Goal: Task Accomplishment & Management: Use online tool/utility

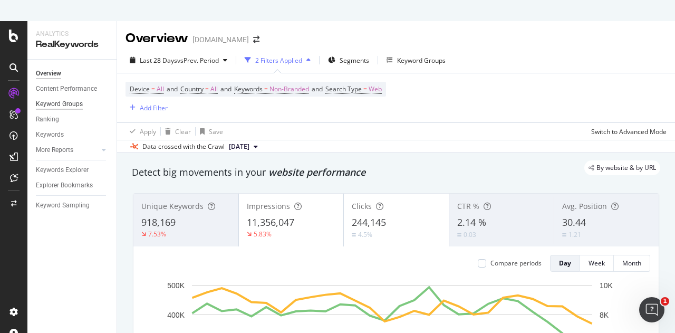
click at [54, 103] on div "Keyword Groups" at bounding box center [59, 104] width 47 height 11
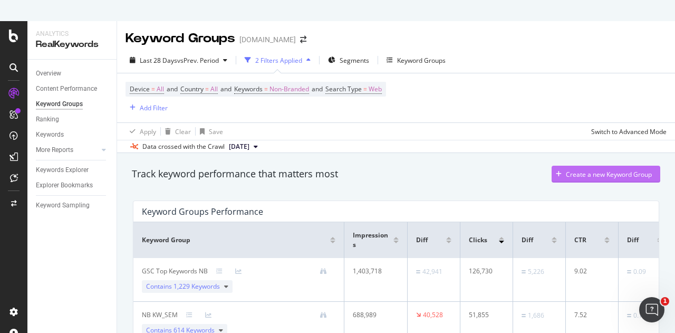
click at [576, 174] on div "Create a new Keyword Group" at bounding box center [609, 174] width 86 height 9
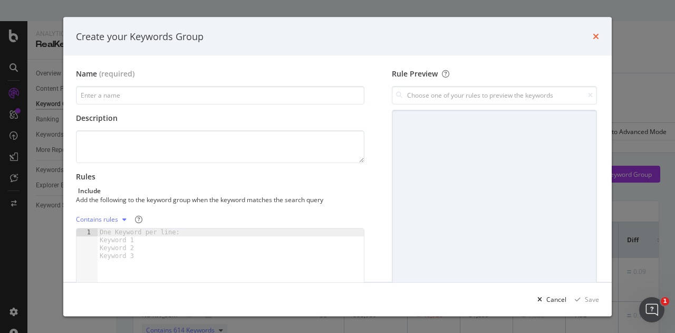
click at [598, 37] on icon "times" at bounding box center [596, 36] width 6 height 8
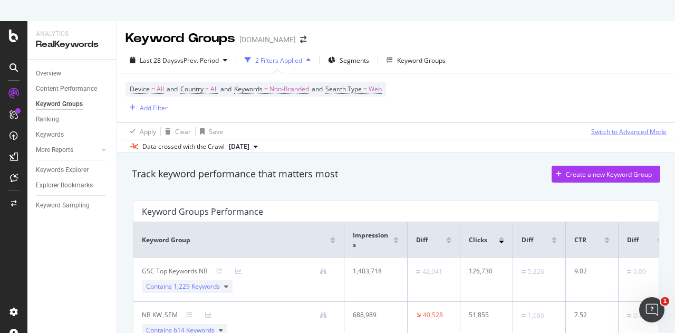
click at [614, 130] on div "Switch to Advanced Mode" at bounding box center [628, 131] width 75 height 9
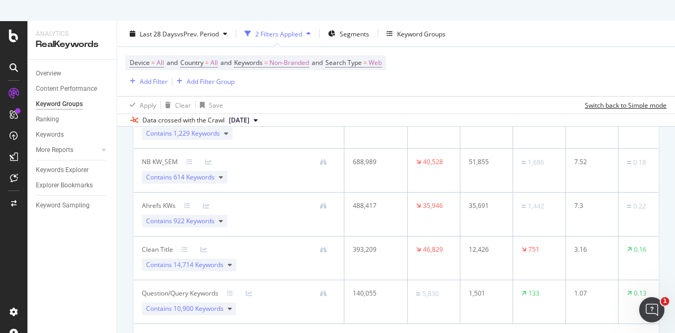
scroll to position [139, 0]
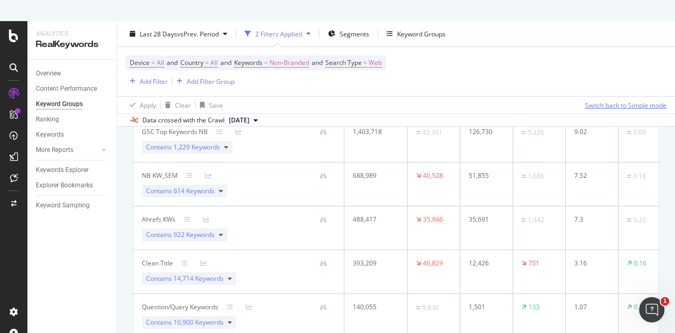
click at [608, 108] on div "Switch back to Simple mode" at bounding box center [626, 104] width 82 height 9
click at [606, 104] on div "Switch to Advanced Mode" at bounding box center [628, 104] width 75 height 9
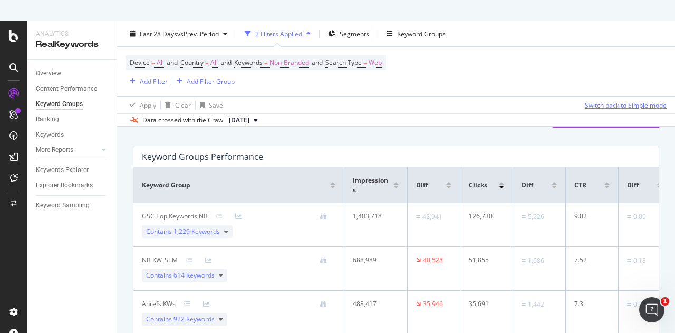
scroll to position [86, 0]
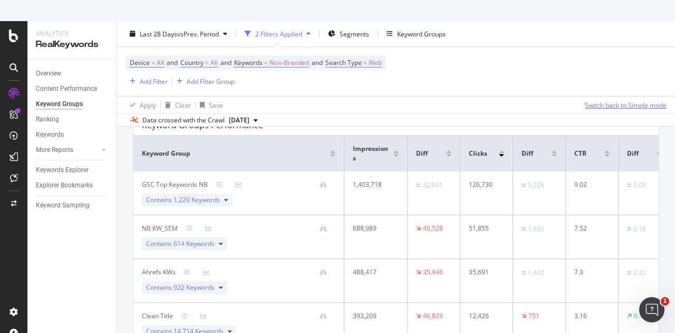
click at [598, 103] on div "Switch back to Simple mode" at bounding box center [626, 104] width 82 height 9
click at [598, 103] on div "Switch to Advanced Mode" at bounding box center [628, 104] width 75 height 9
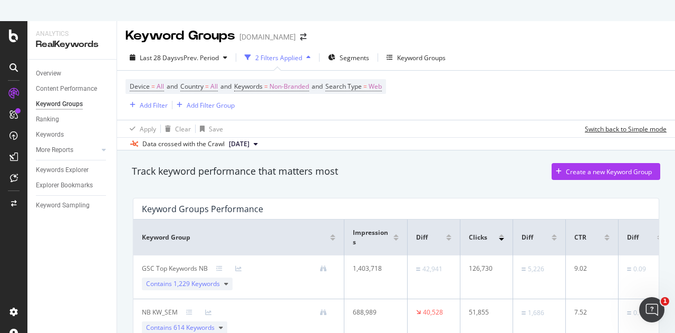
scroll to position [0, 0]
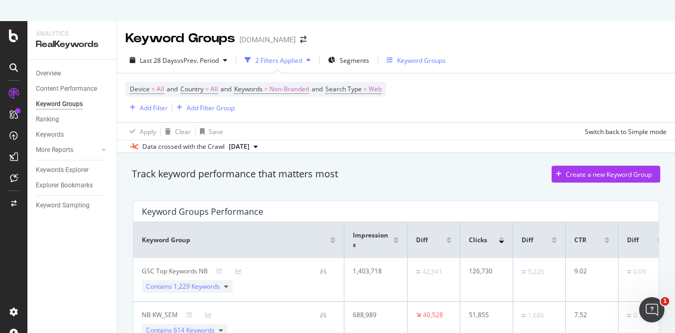
click at [403, 63] on div "Keyword Groups" at bounding box center [421, 60] width 49 height 9
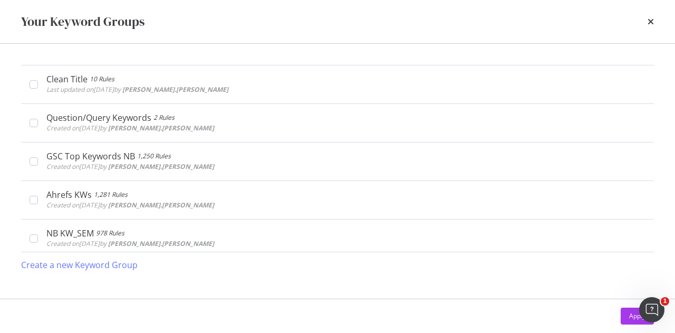
click at [663, 60] on div "Clean Title 10 Rules Last updated on [DATE] by [PERSON_NAME].[PERSON_NAME] Edit…" at bounding box center [337, 171] width 675 height 255
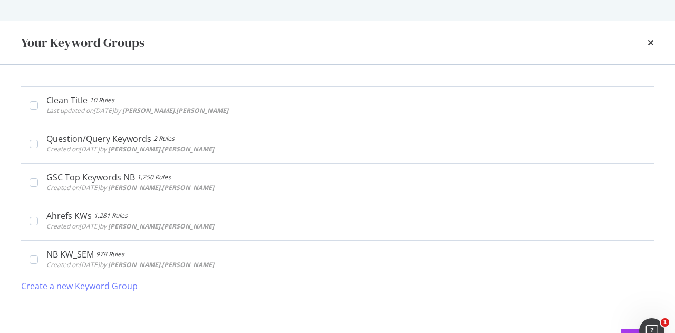
drag, startPoint x: 584, startPoint y: 75, endPoint x: 582, endPoint y: 67, distance: 8.2
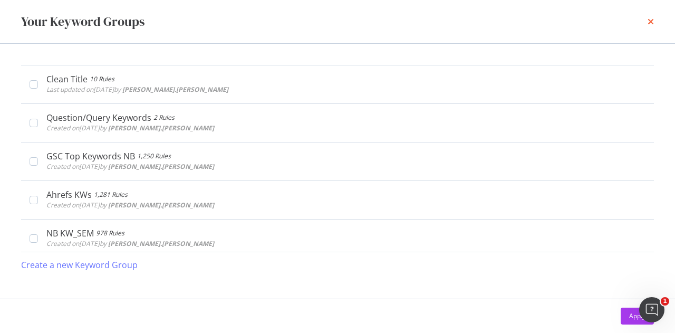
click at [652, 20] on icon "times" at bounding box center [650, 21] width 6 height 8
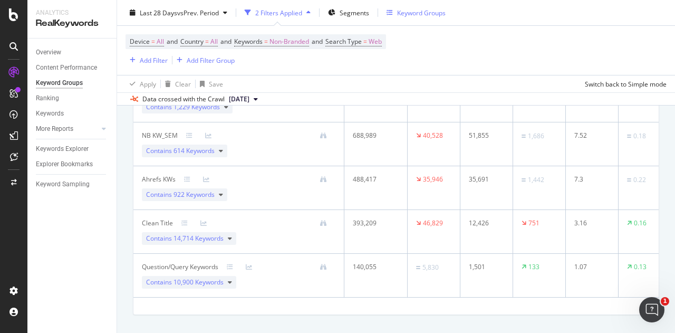
click at [414, 10] on div "Keyword Groups" at bounding box center [421, 12] width 49 height 9
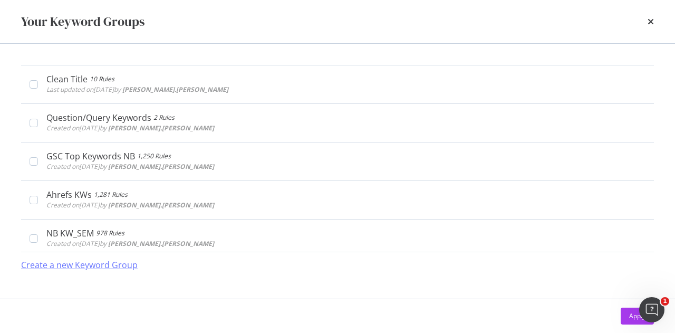
click at [93, 267] on div "Create a new Keyword Group" at bounding box center [79, 265] width 117 height 12
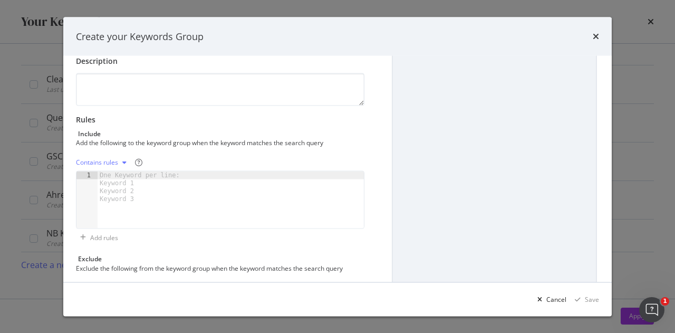
scroll to position [105, 0]
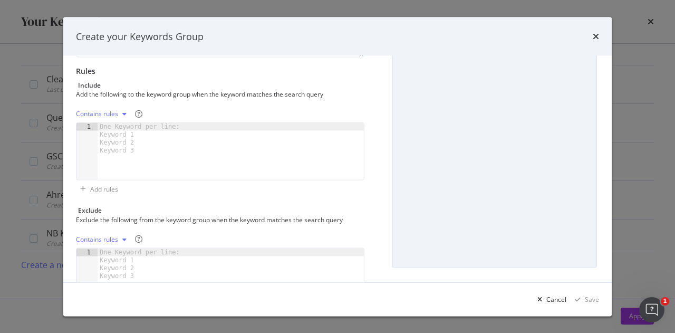
type input "Used Car Sales"
click at [123, 113] on icon "modal" at bounding box center [124, 114] width 4 height 6
click at [120, 130] on div "Contains rules" at bounding box center [111, 131] width 45 height 9
click at [187, 140] on div "modal" at bounding box center [231, 159] width 266 height 73
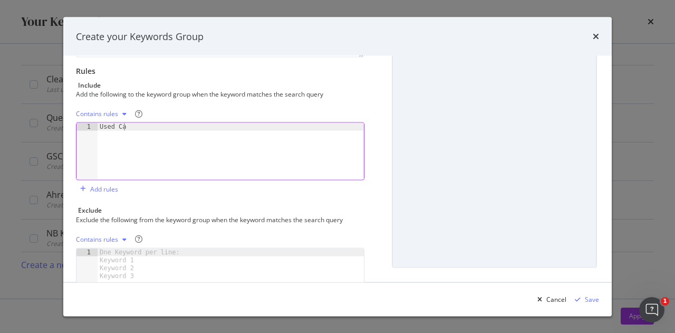
type textarea "U"
type textarea "s"
type textarea "used car"
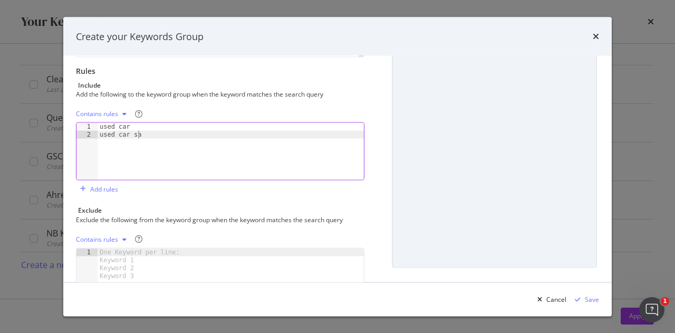
type textarea "used car sale"
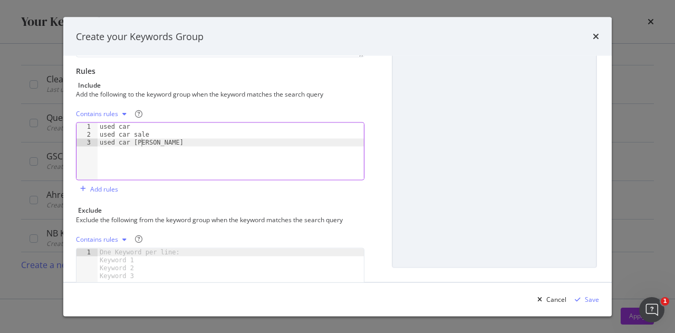
type textarea "used car sales"
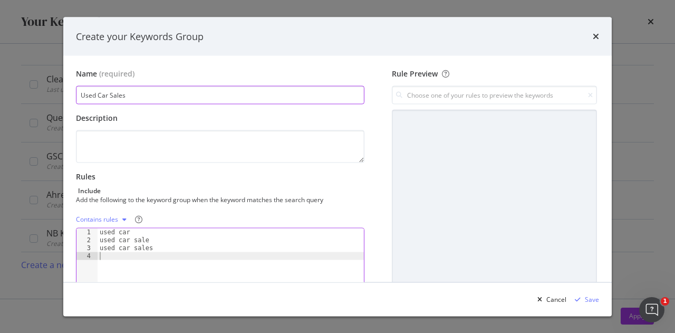
click at [141, 98] on input "Used Car Sales" at bounding box center [220, 95] width 288 height 18
drag, startPoint x: 169, startPoint y: 99, endPoint x: 35, endPoint y: 99, distance: 133.4
click at [35, 99] on div "Create your Keywords Group Name (required) Used Car Sales and car sales Descrip…" at bounding box center [337, 166] width 675 height 333
type input "u"
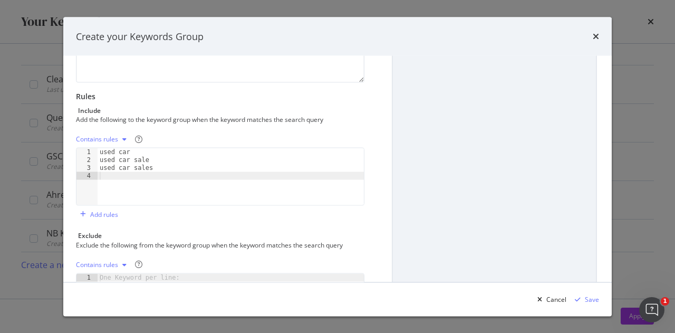
scroll to position [158, 0]
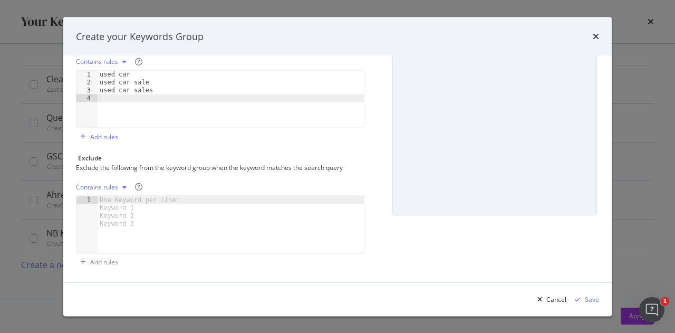
type input "car sales and used car sales"
click at [191, 96] on div "used car used car sale used car sales" at bounding box center [231, 107] width 266 height 73
type textarea "car sales"
type textarea "car sale"
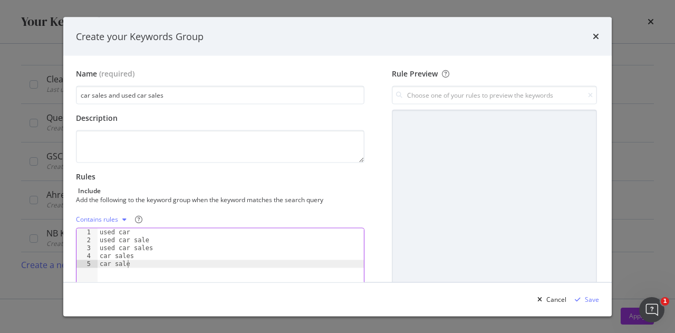
scroll to position [0, 0]
type textarea "buy used car"
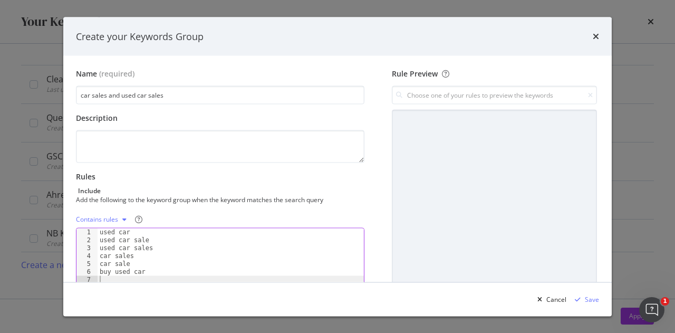
type textarea "buy used car"
type textarea "buy car"
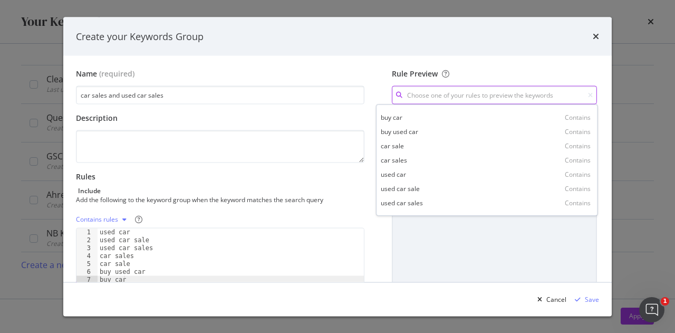
click at [428, 98] on input "modal" at bounding box center [494, 95] width 205 height 18
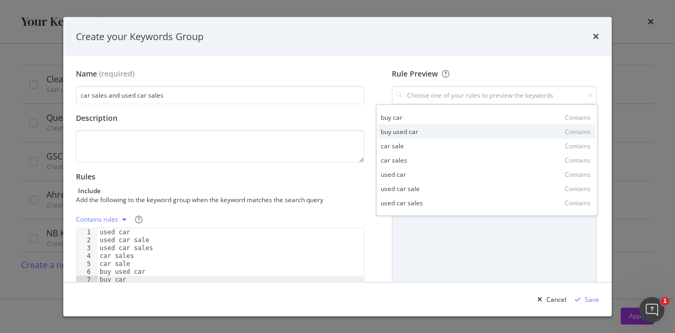
click at [424, 133] on div "buy used car Contains" at bounding box center [486, 131] width 217 height 14
type input "buy used car"
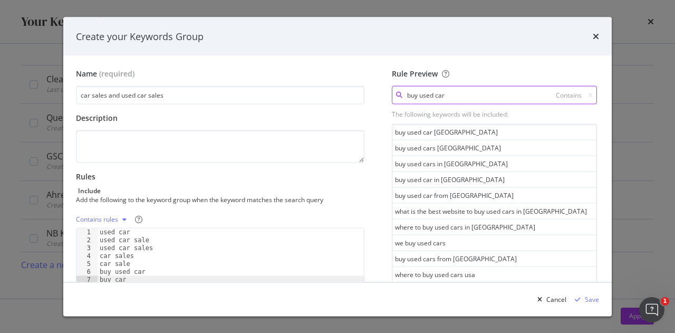
click at [460, 96] on input "buy used car" at bounding box center [494, 95] width 205 height 18
click at [469, 96] on input "buy used car" at bounding box center [494, 95] width 205 height 18
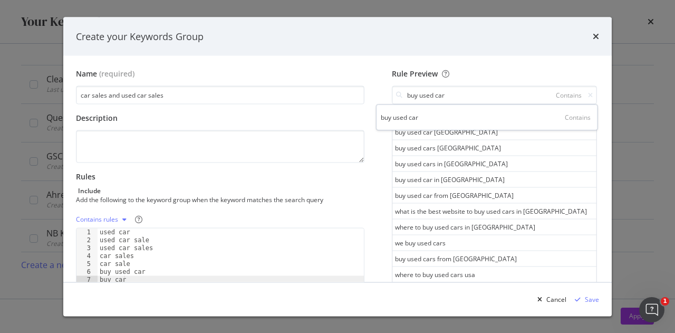
click at [477, 71] on div "Rule Preview" at bounding box center [494, 74] width 205 height 11
click at [462, 97] on input "buy used car" at bounding box center [494, 95] width 205 height 18
click at [476, 65] on div "Name (required) car sales and used car sales Description Rules Include Add the …" at bounding box center [337, 169] width 548 height 226
click at [592, 299] on div "Save" at bounding box center [592, 298] width 14 height 9
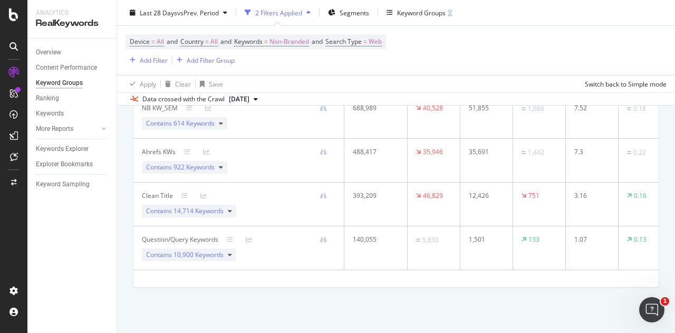
scroll to position [139, 0]
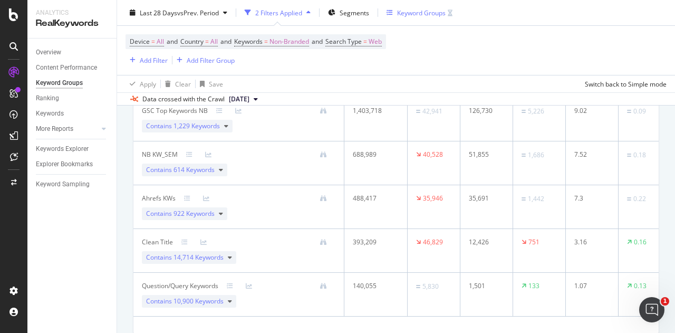
click at [419, 12] on div "Keyword Groups" at bounding box center [421, 12] width 49 height 9
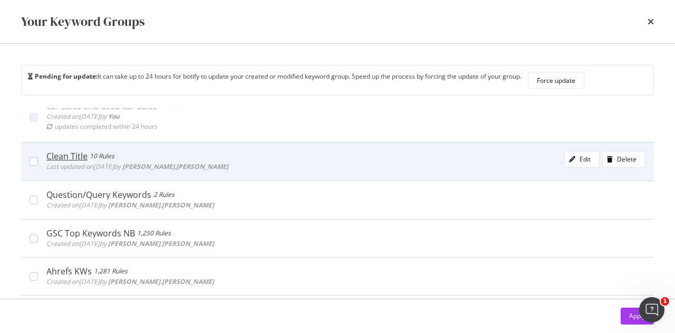
scroll to position [0, 0]
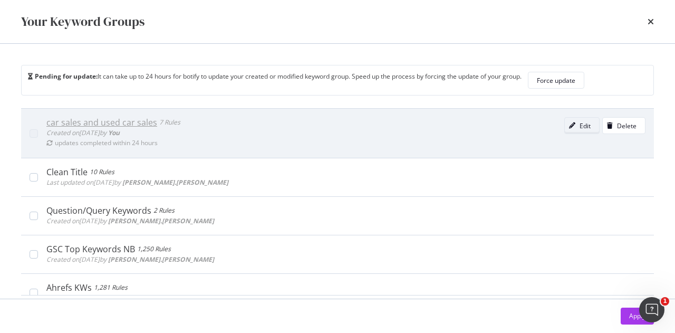
click at [579, 124] on div "Edit" at bounding box center [584, 125] width 11 height 9
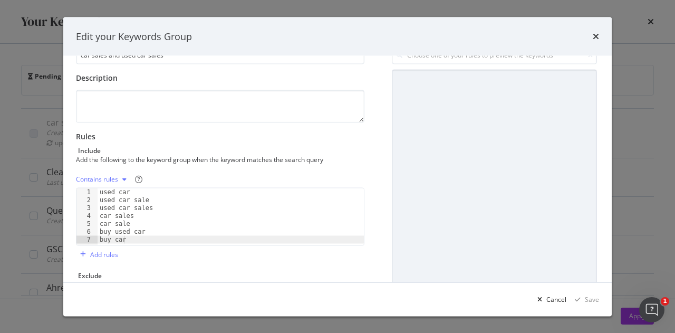
scroll to position [53, 0]
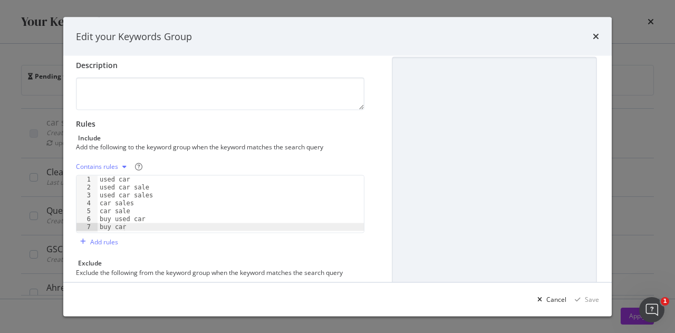
type textarea "buy car"
click at [151, 225] on div "used car used car sale used car sales car sales car sale buy used car buy car" at bounding box center [231, 212] width 266 height 73
type textarea "wholesale cars"
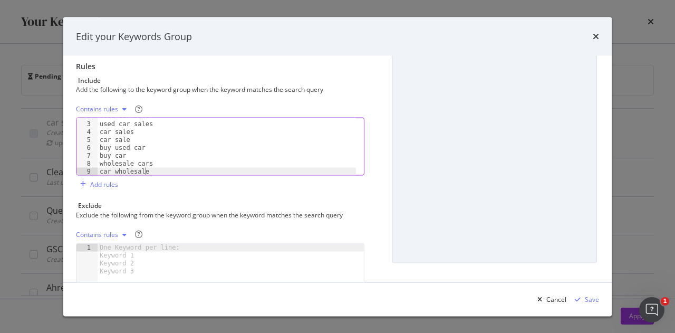
scroll to position [158, 0]
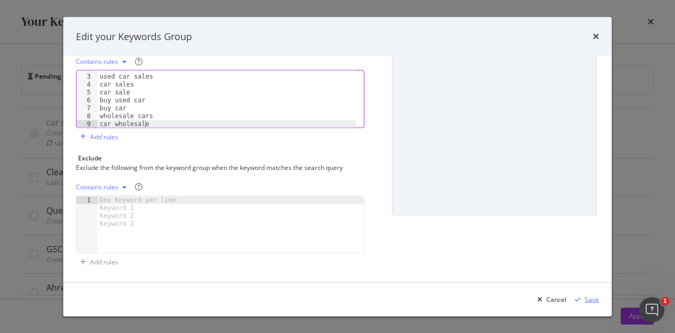
type textarea "car wholesale"
click at [579, 298] on icon "modal" at bounding box center [578, 299] width 6 height 6
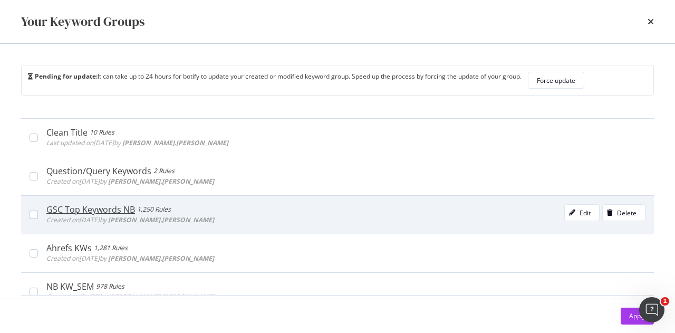
scroll to position [54, 0]
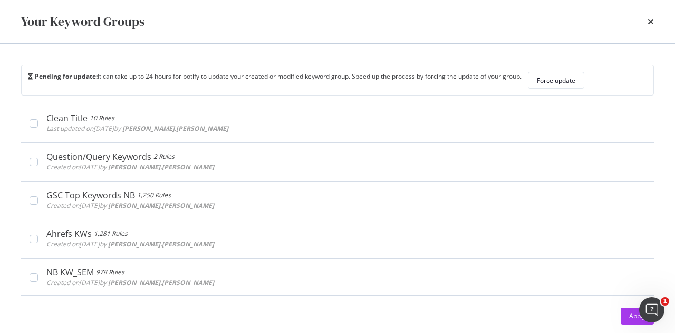
click at [646, 23] on div "Your Keyword Groups" at bounding box center [337, 22] width 633 height 18
click at [650, 21] on icon "times" at bounding box center [650, 21] width 6 height 8
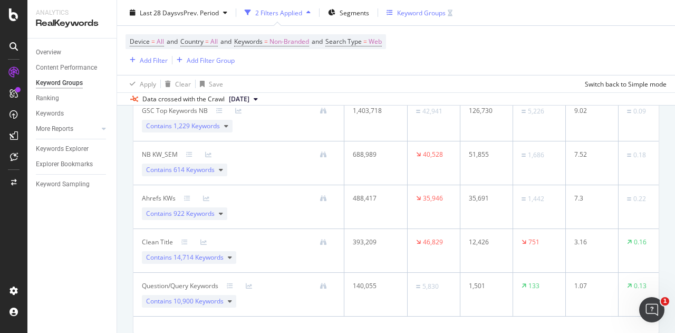
click at [409, 12] on div "Keyword Groups" at bounding box center [421, 12] width 49 height 9
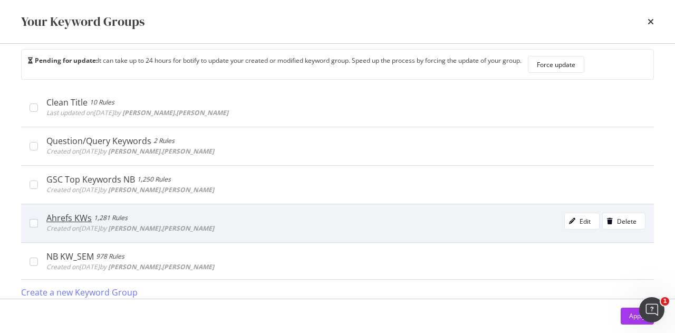
scroll to position [22, 0]
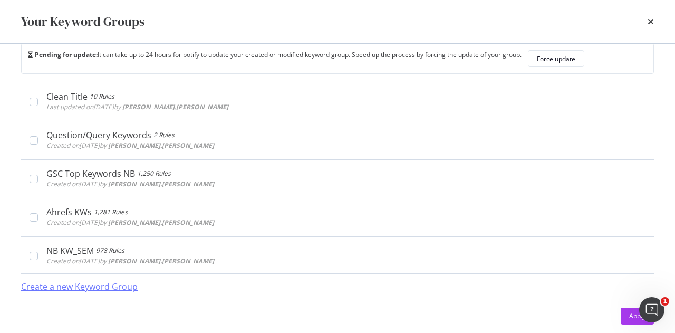
click at [89, 288] on div "Create a new Keyword Group" at bounding box center [79, 286] width 117 height 12
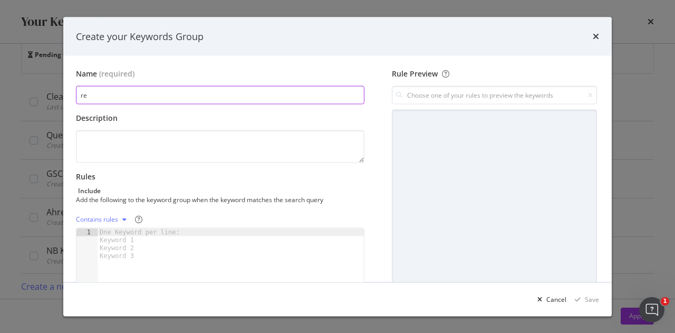
type input "r"
type input "Repo and impound sales"
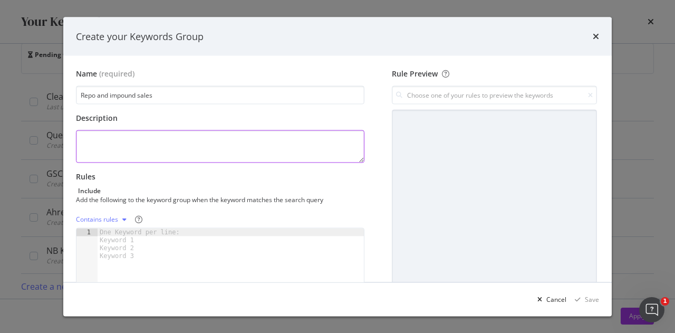
click at [217, 138] on textarea "modal" at bounding box center [220, 146] width 288 height 33
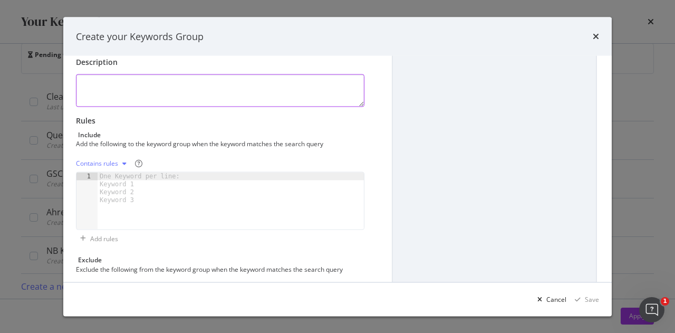
scroll to position [105, 0]
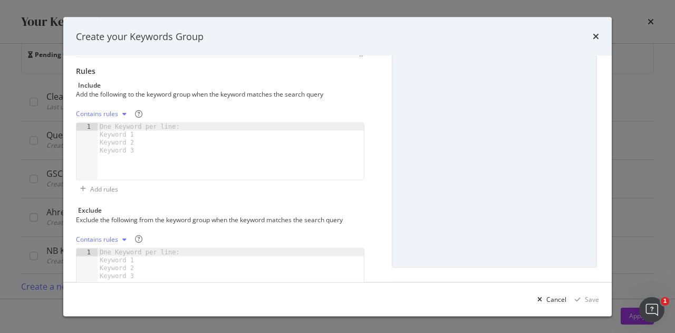
click at [195, 124] on div "modal" at bounding box center [231, 159] width 266 height 73
type textarea "repo car sales"
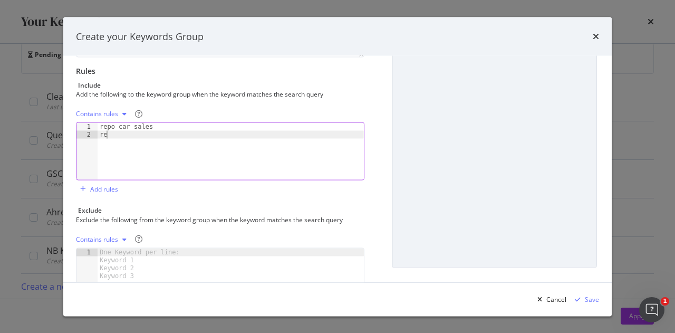
scroll to position [0, 0]
type textarea "repossessed car"
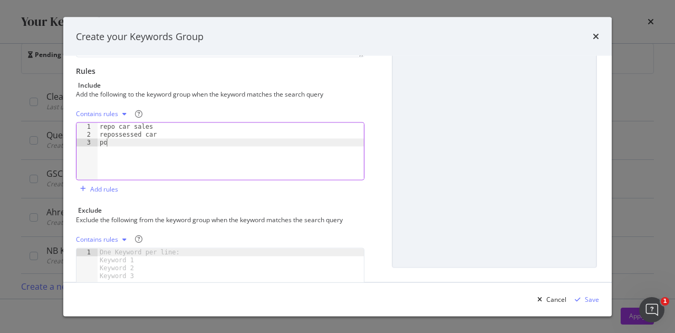
type textarea "p"
type textarea "repo car"
type textarea "impound car"
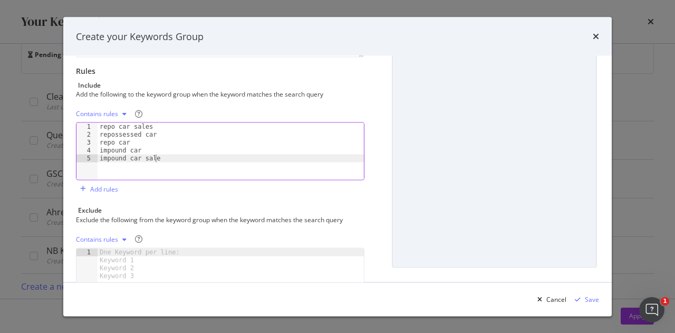
type textarea "impound car sales"
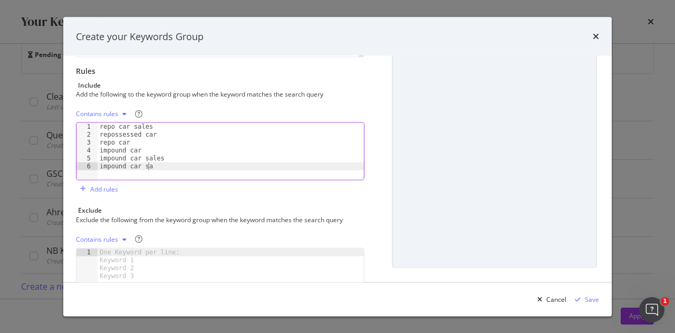
scroll to position [0, 4]
type textarea "impound car sale"
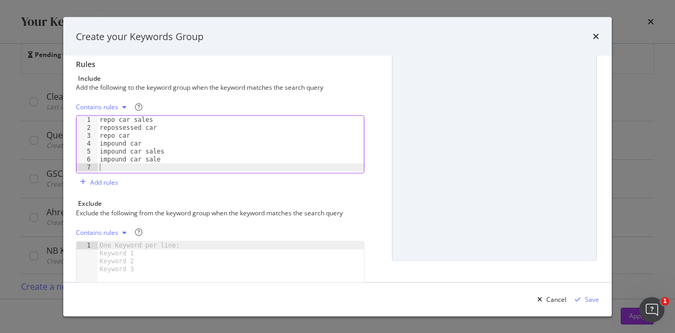
scroll to position [158, 0]
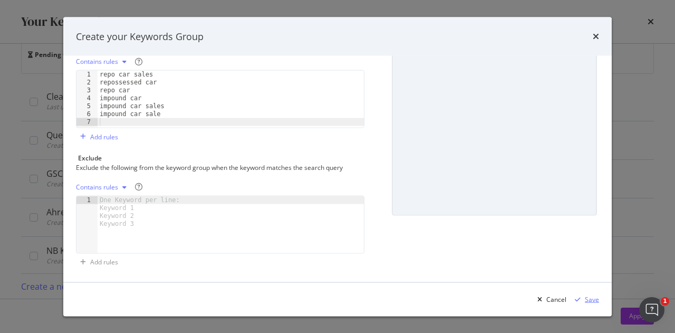
click at [597, 296] on div "Save" at bounding box center [592, 298] width 14 height 9
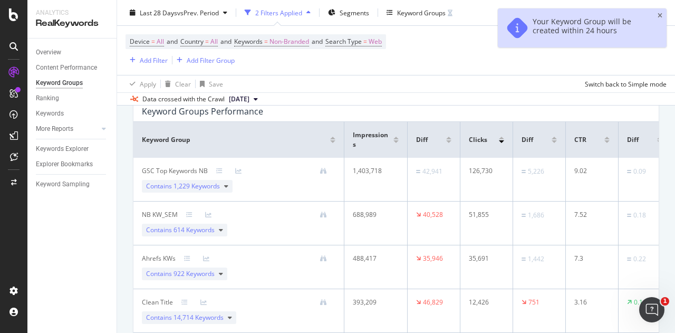
scroll to position [0, 0]
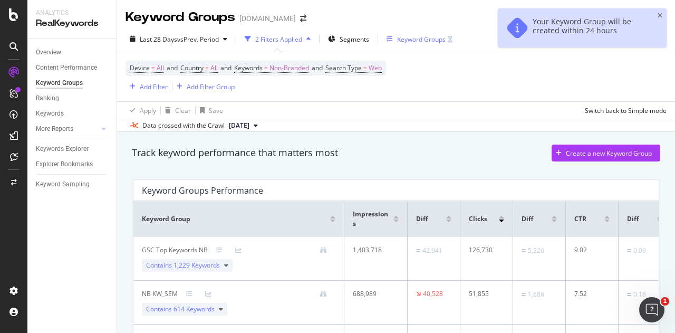
click at [433, 41] on div "Keyword Groups" at bounding box center [421, 39] width 49 height 9
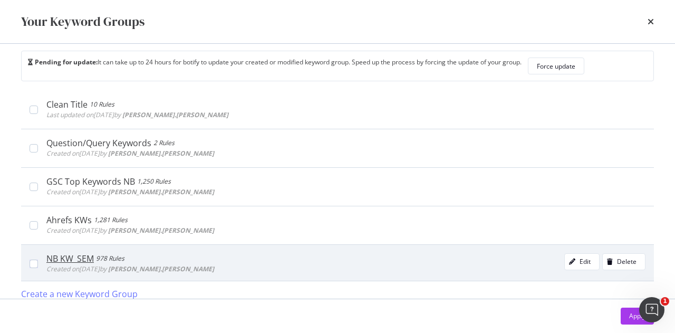
scroll to position [22, 0]
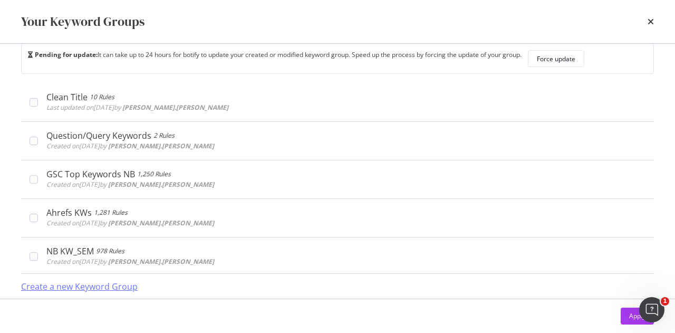
click at [67, 286] on div "Create a new Keyword Group" at bounding box center [79, 286] width 117 height 12
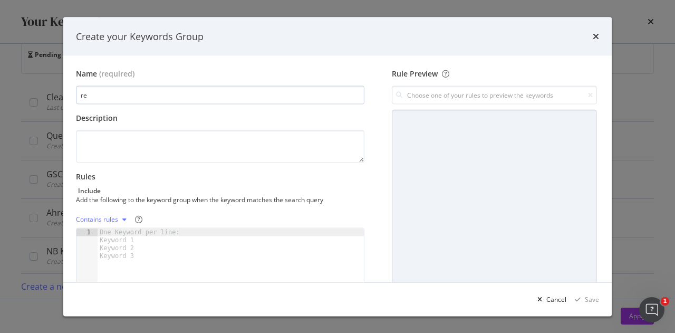
type input "r"
type input "Rental car sales"
click at [126, 231] on div "One Keyword per line: Keyword 1 Keyword 2 Keyword 3" at bounding box center [142, 244] width 88 height 32
type textarea "R"
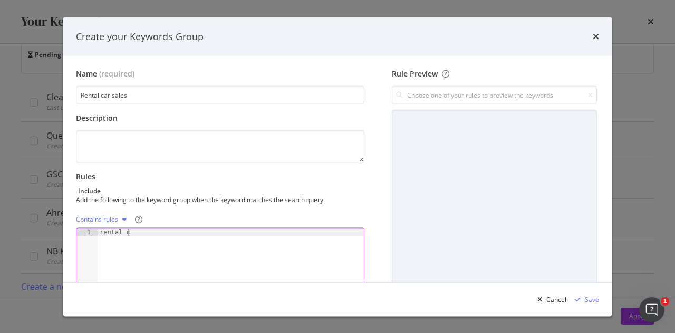
type textarea "rental car"
type textarea "rental car sales"
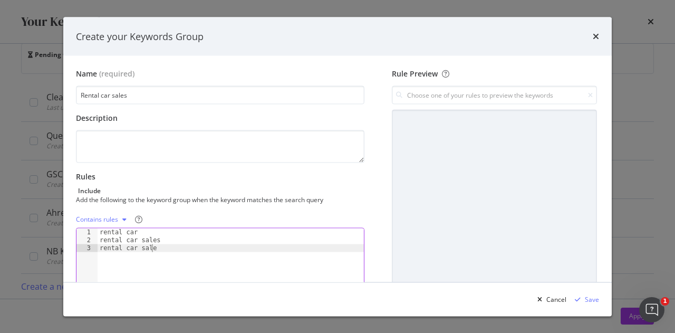
scroll to position [158, 0]
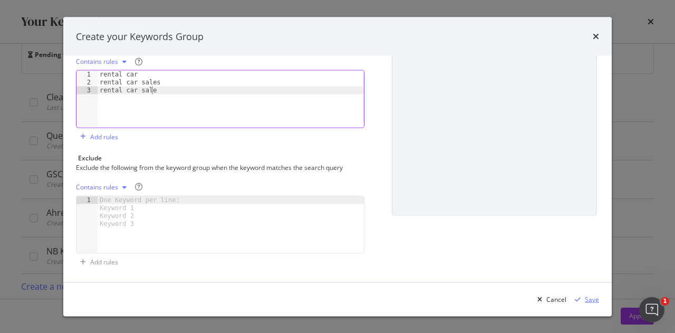
type textarea "rental car sale"
click at [583, 298] on div "modal" at bounding box center [577, 299] width 14 height 6
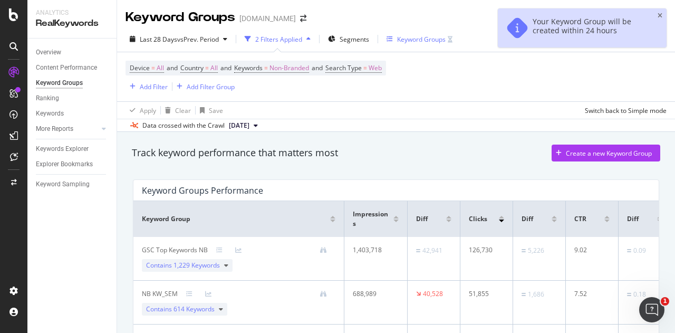
click at [415, 41] on div "Keyword Groups" at bounding box center [421, 39] width 49 height 9
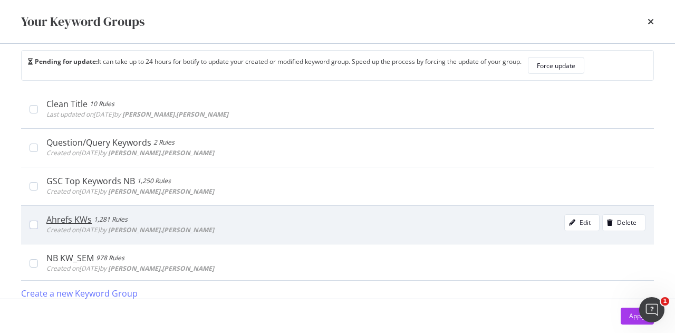
scroll to position [22, 0]
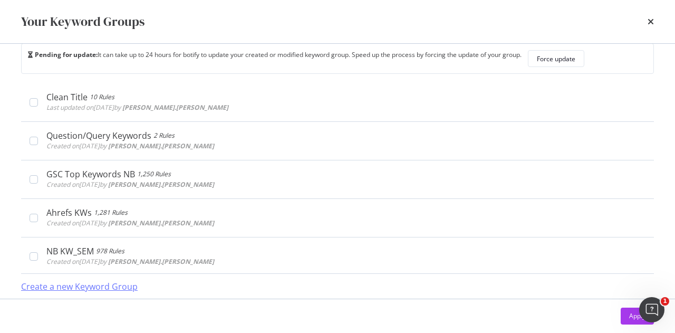
click at [71, 287] on div "Create a new Keyword Group" at bounding box center [79, 286] width 117 height 12
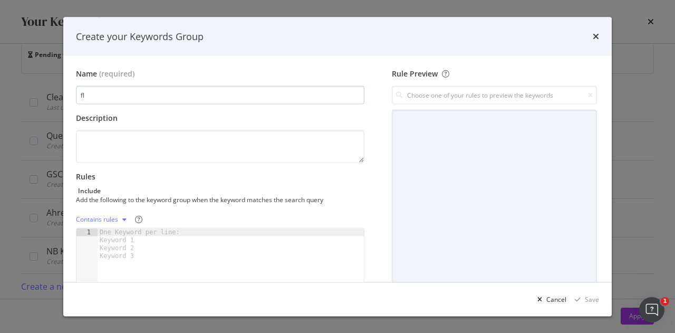
type input "f"
type input "Fleet car sales"
click at [141, 228] on div "One Keyword per line: Keyword 1 Keyword 2 Keyword 3" at bounding box center [142, 244] width 88 height 32
type textarea "f"
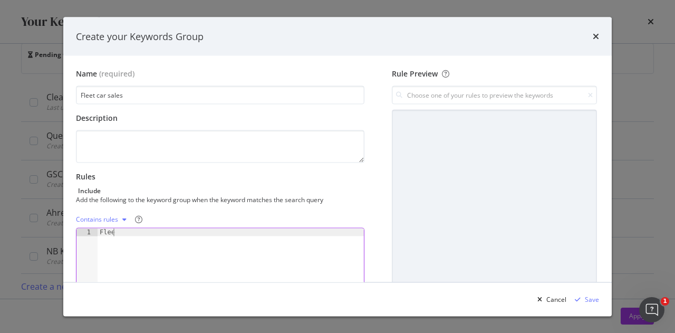
type textarea "Fleet"
type textarea "Fleet car sales"
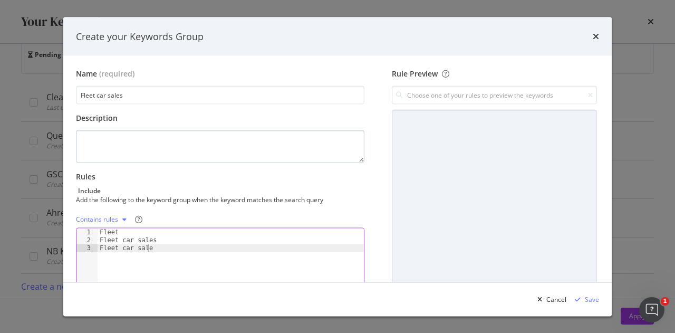
scroll to position [158, 0]
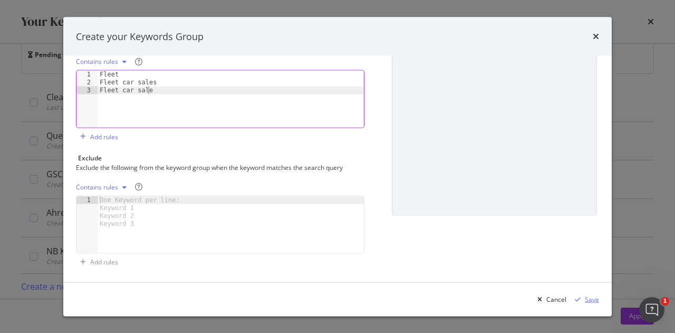
type textarea "Fleet car sale"
click at [583, 297] on div "modal" at bounding box center [577, 299] width 14 height 6
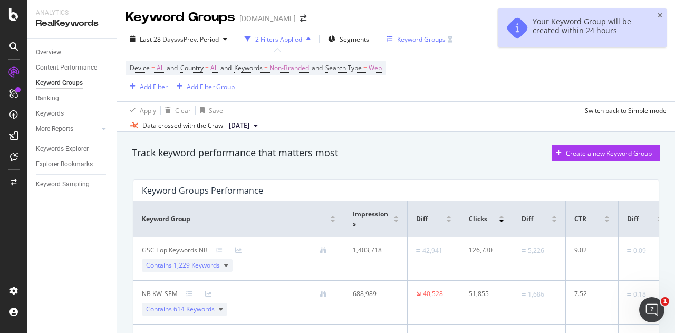
click at [418, 41] on div "Keyword Groups" at bounding box center [421, 39] width 49 height 9
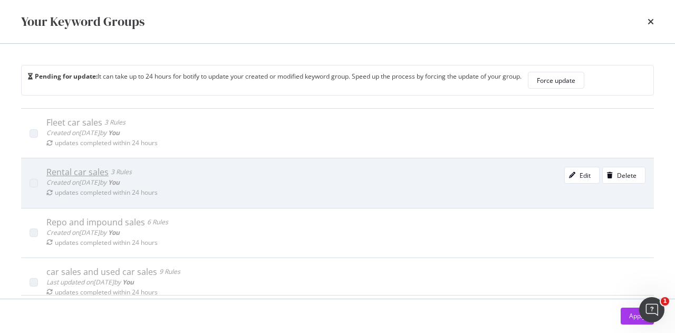
scroll to position [202, 0]
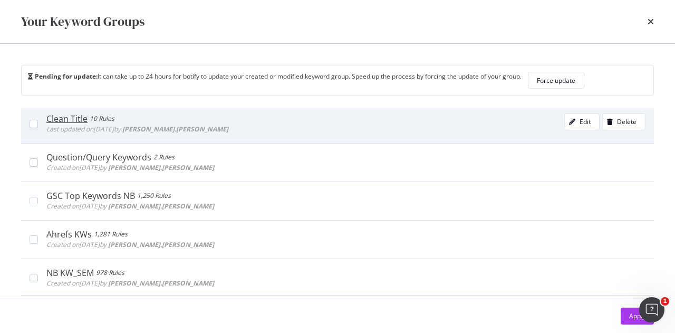
click at [72, 119] on div "Clean Title" at bounding box center [66, 118] width 41 height 11
click at [69, 117] on div "Clean Title" at bounding box center [68, 118] width 44 height 11
click at [579, 118] on div "Edit" at bounding box center [584, 121] width 11 height 9
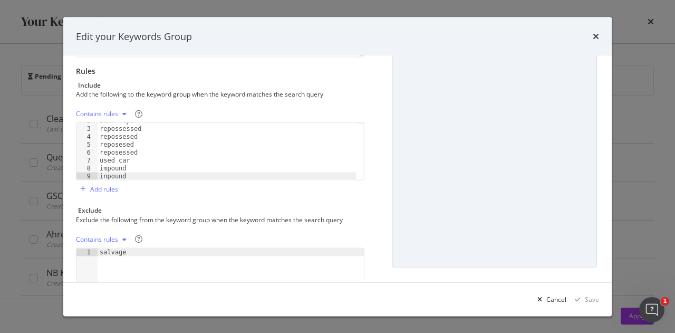
scroll to position [0, 0]
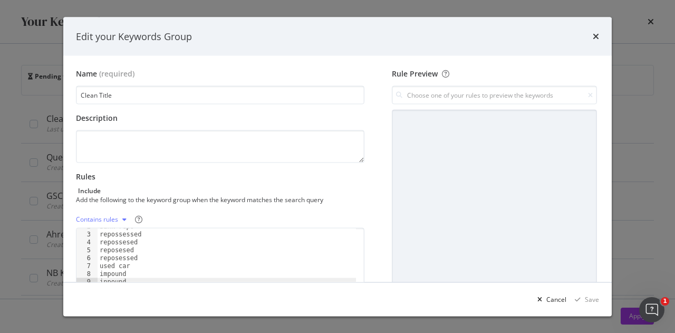
click at [590, 36] on div "Edit your Keywords Group" at bounding box center [337, 37] width 523 height 14
click at [594, 36] on icon "times" at bounding box center [596, 36] width 6 height 8
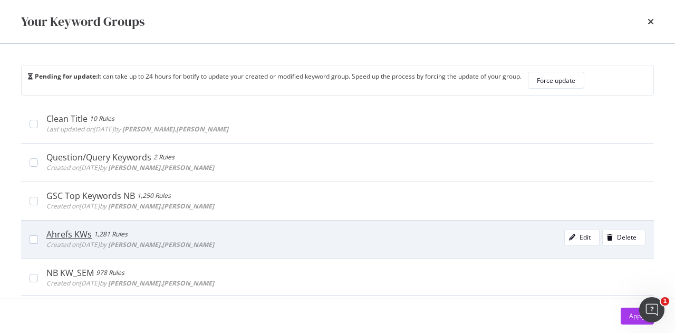
scroll to position [22, 0]
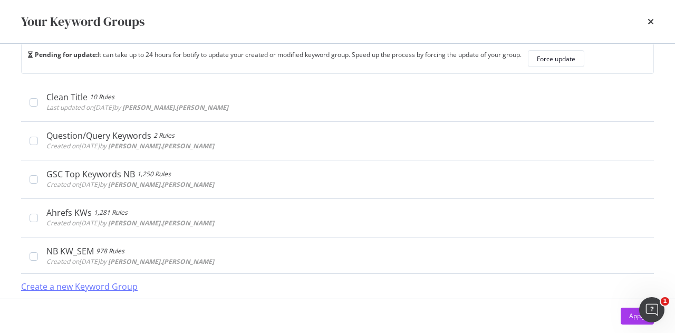
click at [106, 282] on div "Create a new Keyword Group" at bounding box center [79, 286] width 117 height 12
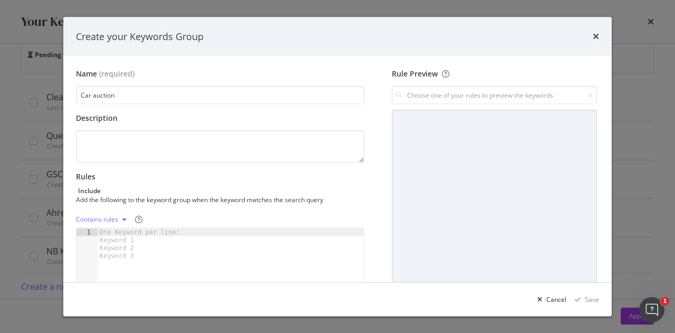
type input "Car auction"
click at [137, 233] on div "One Keyword per line: Keyword 1 Keyword 2 Keyword 3" at bounding box center [142, 244] width 88 height 32
type textarea "c"
type textarea "auction"
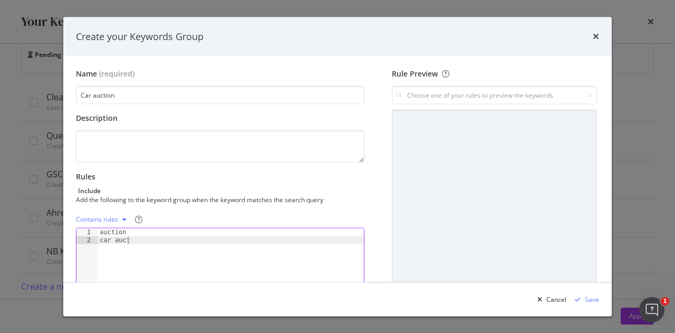
type textarea "car auction"
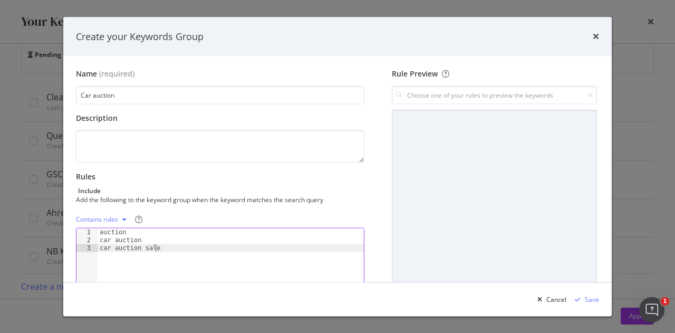
type textarea "car auction sales"
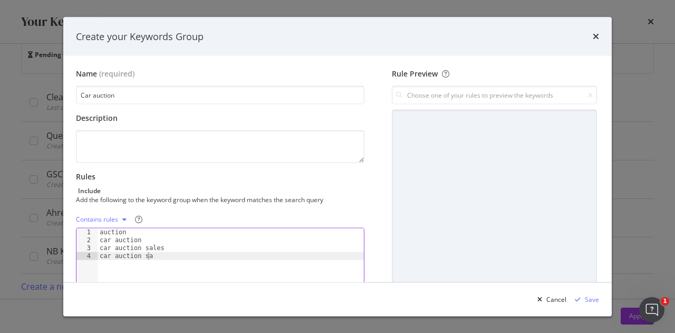
scroll to position [0, 4]
type textarea "car auction sale"
type textarea "online car auction"
click at [590, 300] on div "Save" at bounding box center [592, 298] width 14 height 9
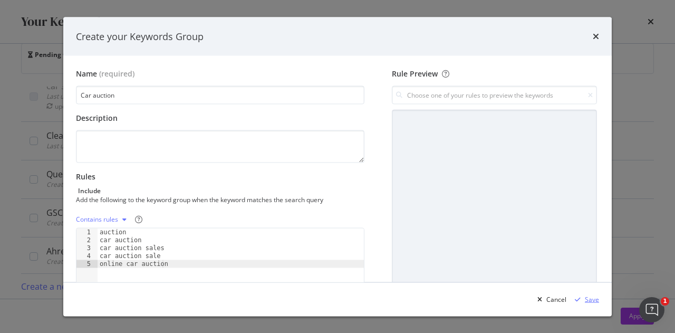
scroll to position [240, 0]
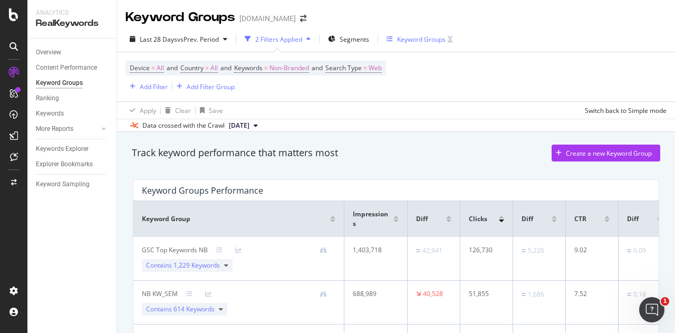
click at [420, 35] on div "Keyword Groups" at bounding box center [421, 39] width 49 height 9
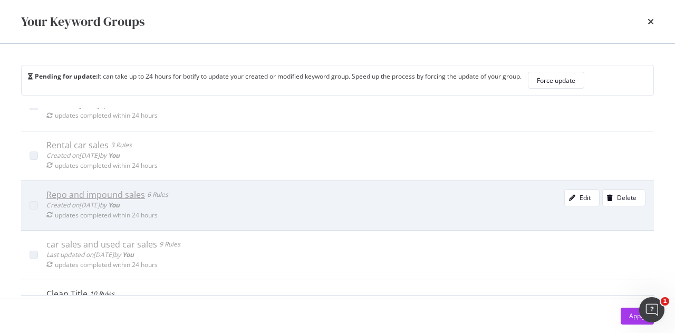
scroll to position [0, 0]
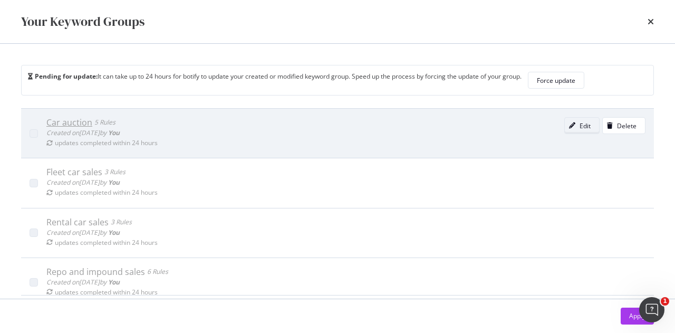
click at [579, 124] on div "Edit" at bounding box center [584, 125] width 11 height 9
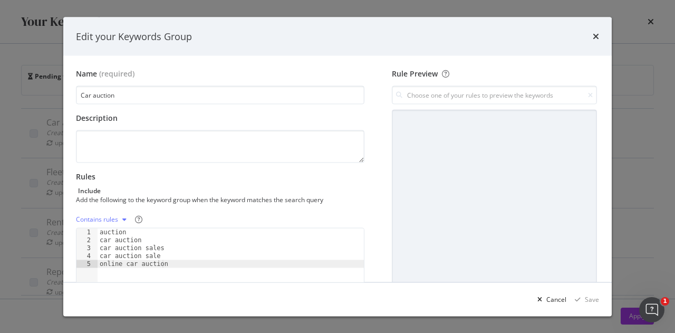
scroll to position [158, 0]
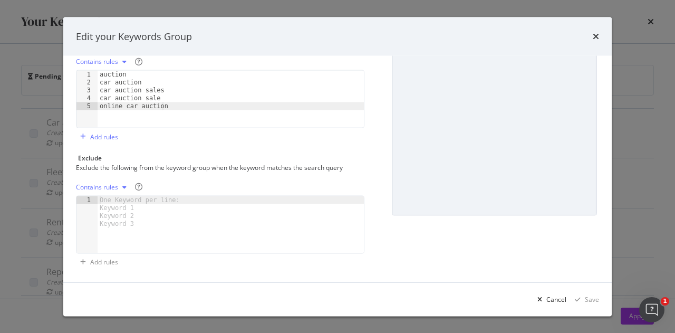
type textarea "online car auction"
click at [160, 114] on div "auction car auction car auction sales car auction sale online car auction" at bounding box center [231, 107] width 266 height 73
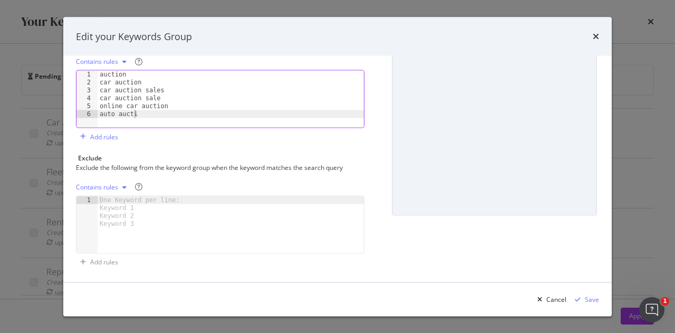
scroll to position [0, 3]
type textarea "auto auction"
type textarea "auto auction sales"
type textarea "auto auction sale"
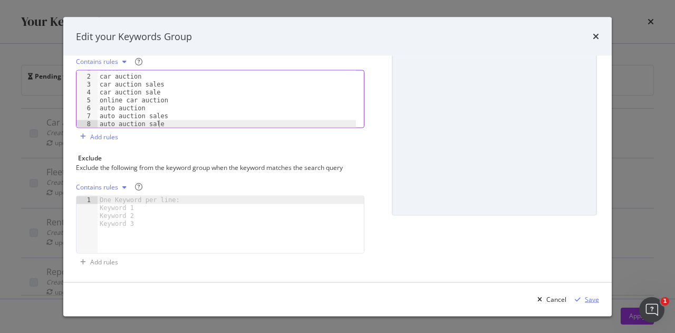
click at [586, 301] on div "Save" at bounding box center [592, 298] width 14 height 9
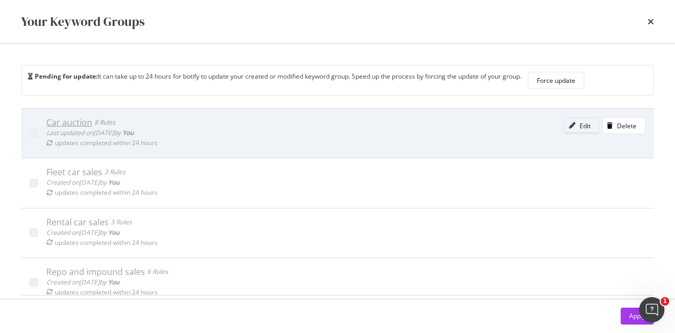
click at [565, 129] on div "Edit" at bounding box center [578, 125] width 26 height 15
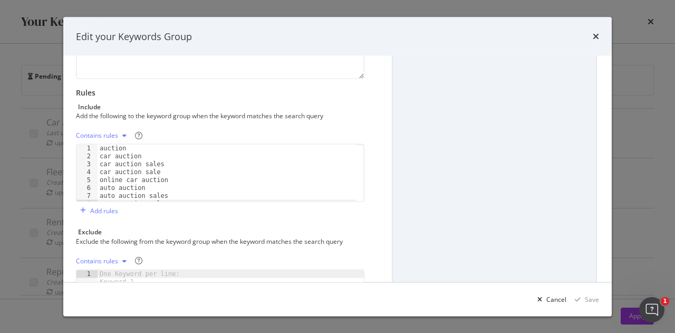
scroll to position [158, 0]
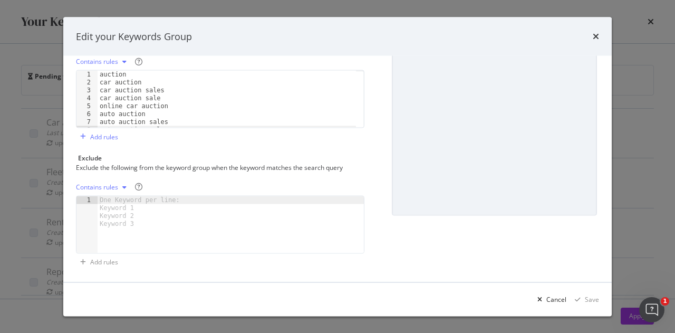
click at [207, 198] on div "modal" at bounding box center [231, 232] width 266 height 73
click at [119, 184] on div "modal" at bounding box center [124, 186] width 13 height 6
click at [114, 238] on div "Regex rules" at bounding box center [106, 238] width 34 height 9
click at [168, 200] on div "modal" at bounding box center [231, 232] width 266 height 73
paste textarea "Cursor at row 1"
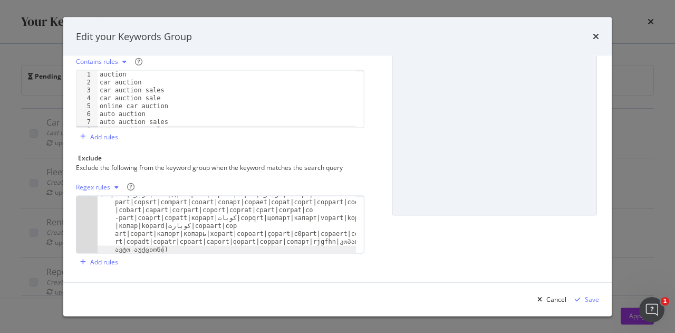
scroll to position [5, 0]
click at [584, 298] on div "modal" at bounding box center [577, 299] width 14 height 6
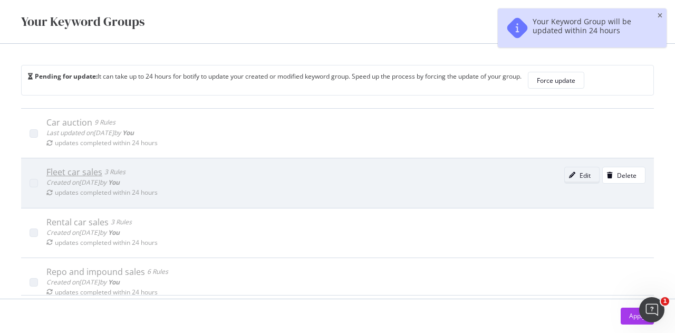
click at [565, 179] on div "Edit" at bounding box center [578, 175] width 26 height 15
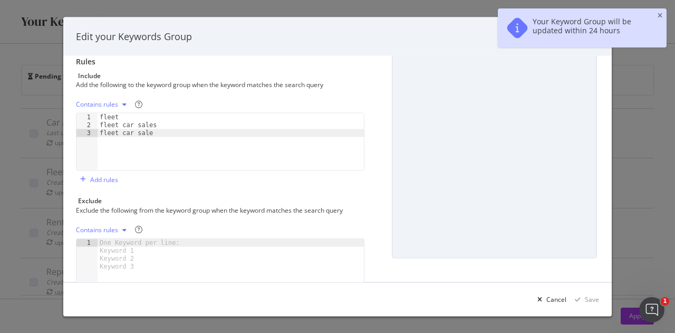
scroll to position [158, 0]
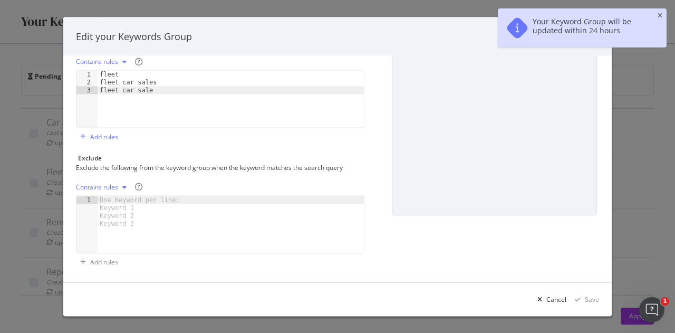
click at [122, 186] on div "modal" at bounding box center [124, 186] width 13 height 6
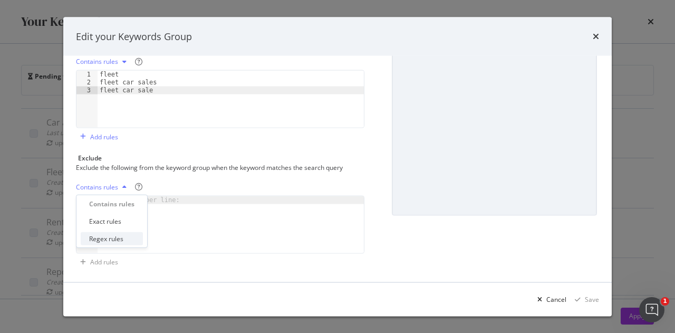
click at [101, 242] on div "Regex rules" at bounding box center [106, 238] width 34 height 9
click at [141, 202] on div "modal" at bounding box center [231, 232] width 266 height 73
paste textarea "Cursor at row 1"
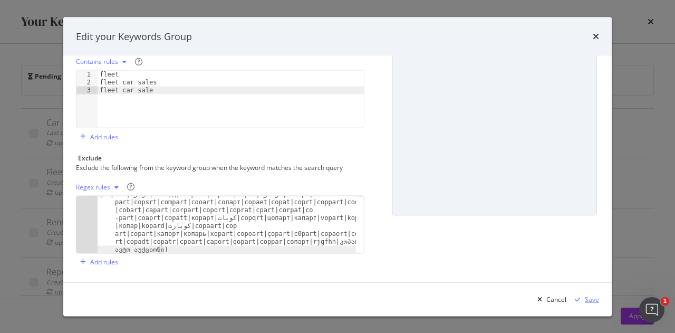
click at [589, 300] on div "Save" at bounding box center [592, 298] width 14 height 9
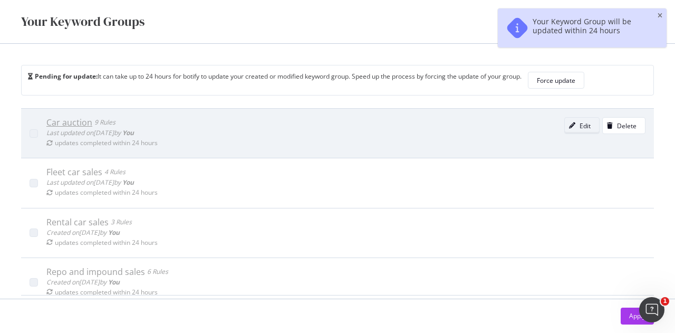
click at [579, 126] on div "Edit" at bounding box center [584, 125] width 11 height 9
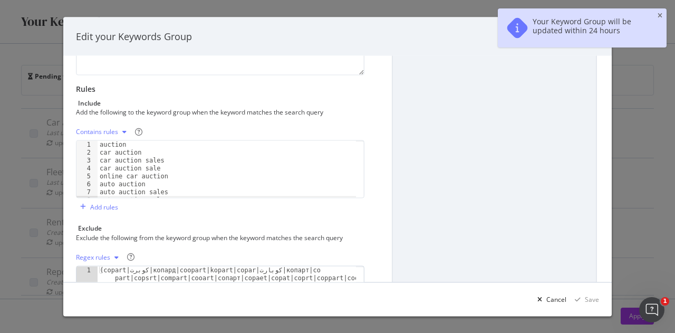
scroll to position [158, 0]
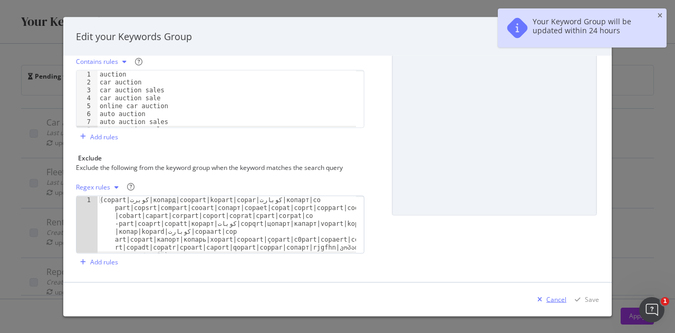
click at [558, 300] on div "Cancel" at bounding box center [556, 298] width 20 height 9
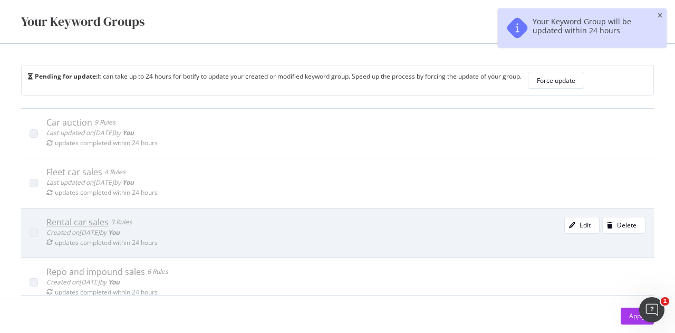
scroll to position [53, 0]
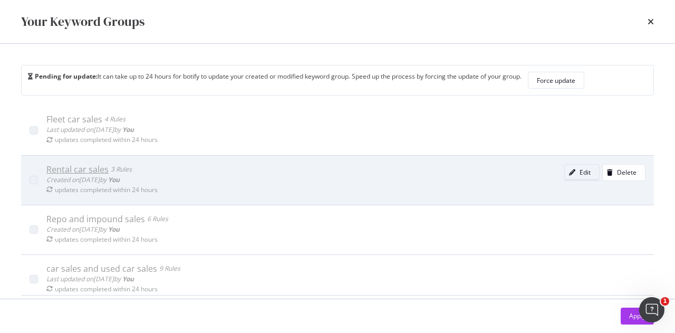
click at [579, 173] on div "Edit" at bounding box center [584, 172] width 11 height 9
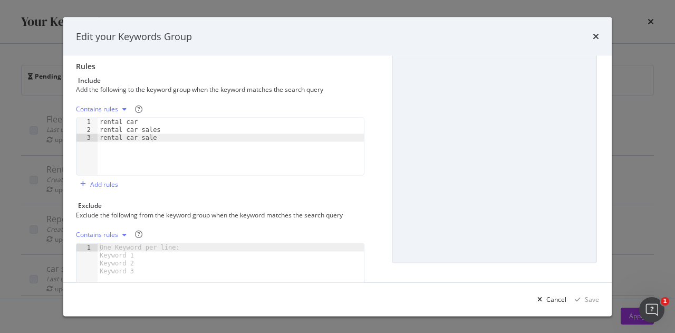
scroll to position [158, 0]
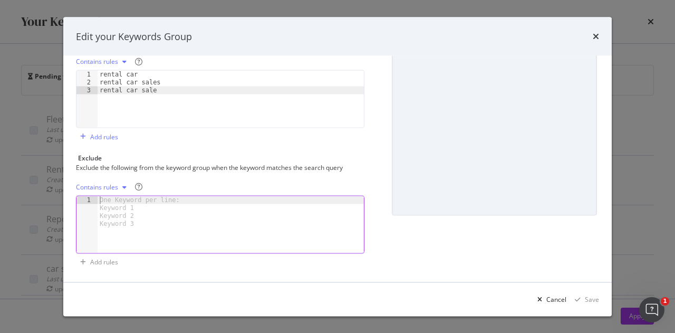
click at [167, 201] on div "One Keyword per line: Keyword 1 Keyword 2 Keyword 3" at bounding box center [142, 212] width 88 height 32
click at [121, 183] on div "modal" at bounding box center [124, 186] width 13 height 6
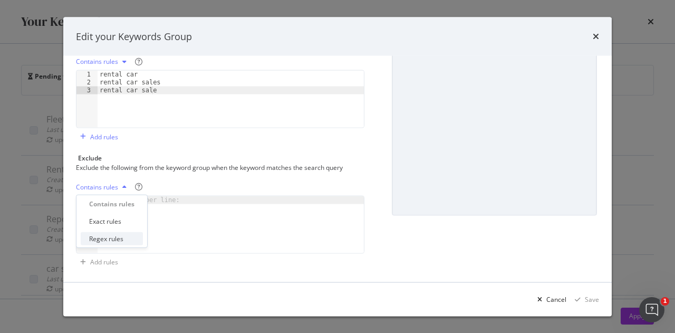
click at [106, 235] on div "Regex rules" at bounding box center [106, 238] width 34 height 9
click at [144, 202] on div "modal" at bounding box center [231, 232] width 266 height 73
paste textarea "Cursor at row 1"
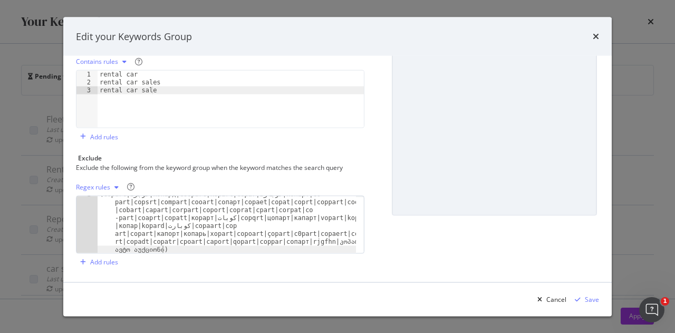
scroll to position [5, 0]
click at [590, 299] on div "Save" at bounding box center [592, 298] width 14 height 9
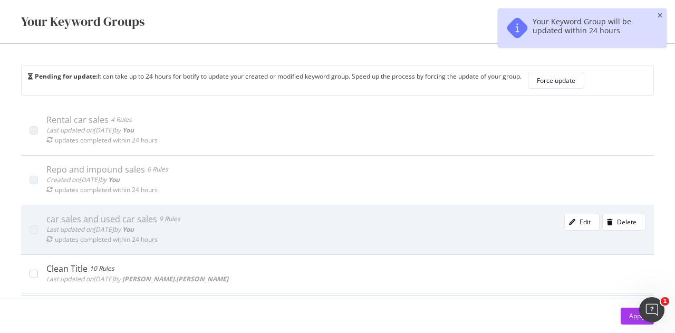
scroll to position [105, 0]
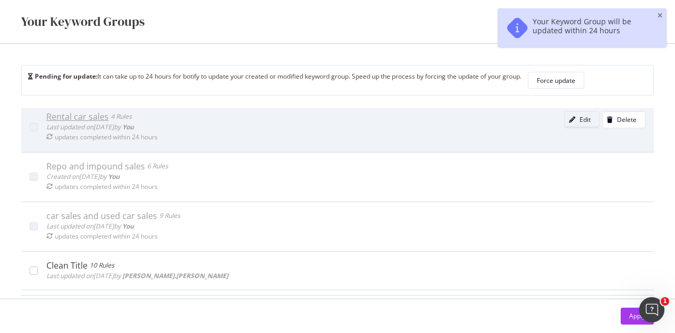
click at [569, 121] on icon "modal" at bounding box center [572, 120] width 6 height 6
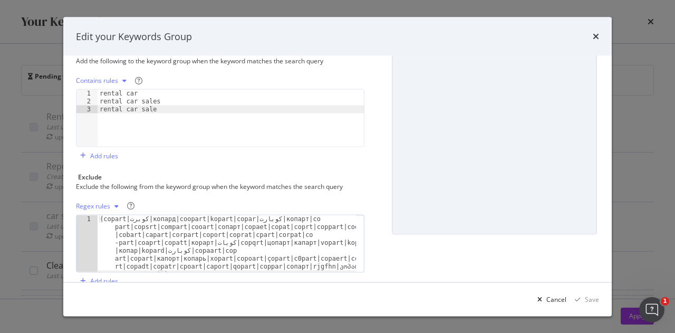
scroll to position [158, 0]
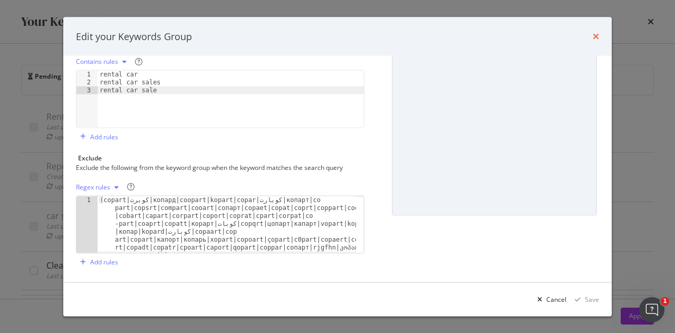
click at [595, 36] on icon "times" at bounding box center [596, 36] width 6 height 8
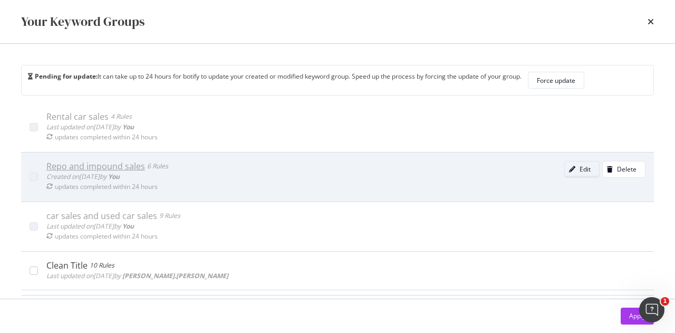
click at [579, 169] on div "Edit" at bounding box center [584, 168] width 11 height 9
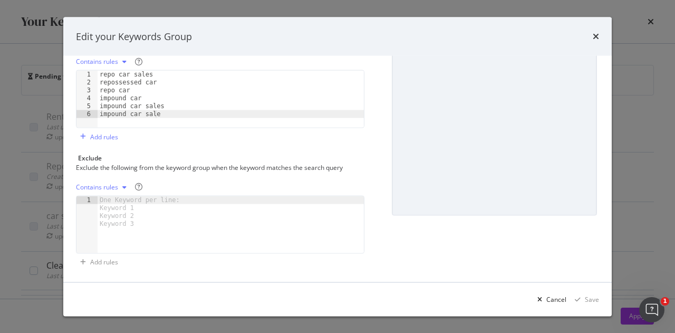
click at [106, 185] on div "Contains rules" at bounding box center [97, 186] width 42 height 6
click at [104, 240] on div "Regex rules" at bounding box center [106, 238] width 34 height 9
click at [154, 199] on div "modal" at bounding box center [231, 232] width 266 height 73
paste textarea "Cursor at row 1"
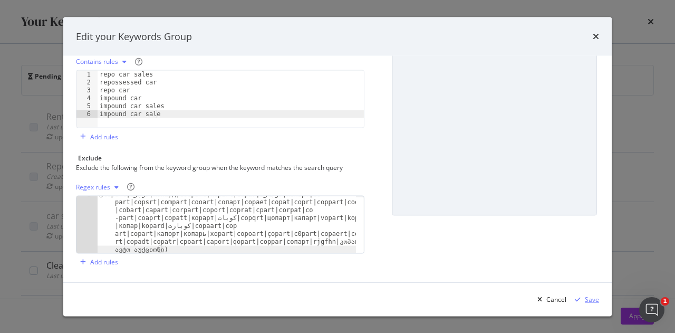
click at [591, 302] on div "Save" at bounding box center [592, 298] width 14 height 9
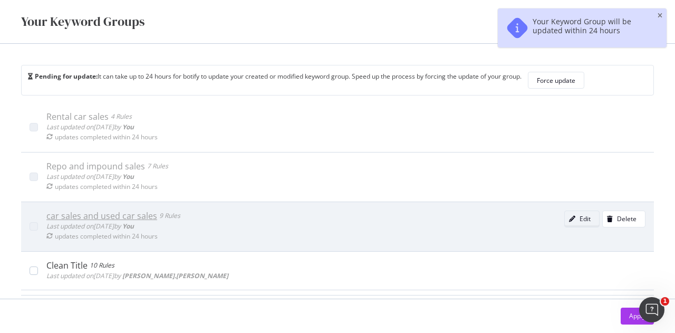
click at [579, 214] on div "Edit" at bounding box center [584, 218] width 11 height 9
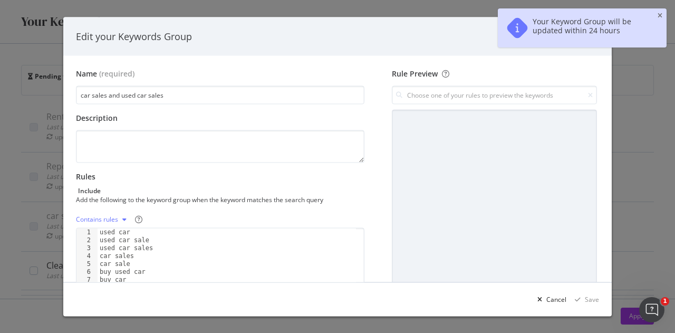
scroll to position [158, 0]
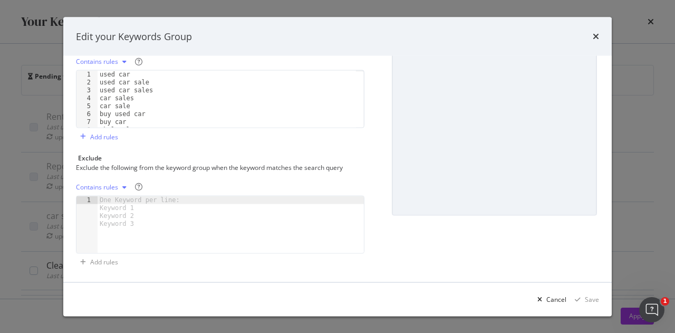
click at [123, 185] on icon "modal" at bounding box center [124, 186] width 4 height 6
click at [117, 239] on div "Regex rules" at bounding box center [106, 238] width 34 height 9
click at [149, 199] on div "modal" at bounding box center [231, 232] width 266 height 73
paste textarea "Cursor at row 1"
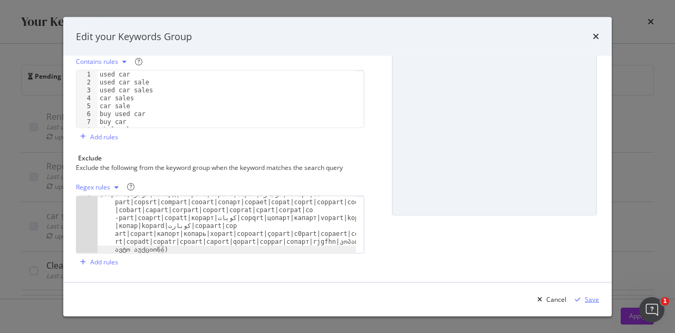
click at [584, 297] on div "modal" at bounding box center [577, 299] width 14 height 6
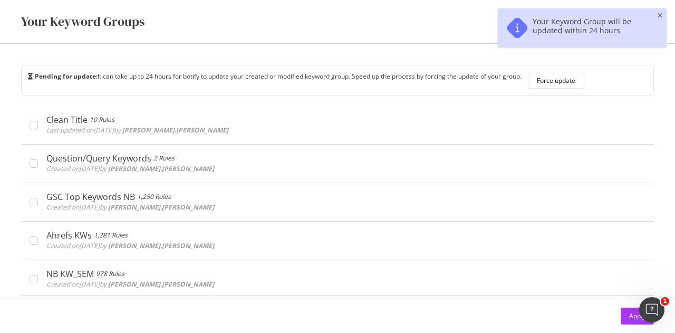
scroll to position [251, 0]
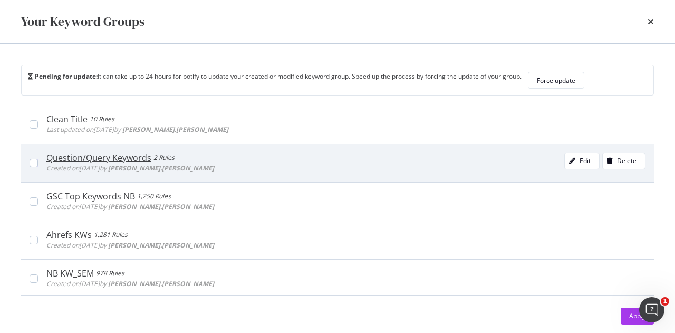
click at [123, 157] on div "Question/Query Keywords" at bounding box center [98, 157] width 105 height 11
click at [123, 157] on div "Question/Query Keywords" at bounding box center [102, 157] width 112 height 11
click at [603, 158] on div "modal" at bounding box center [610, 161] width 14 height 6
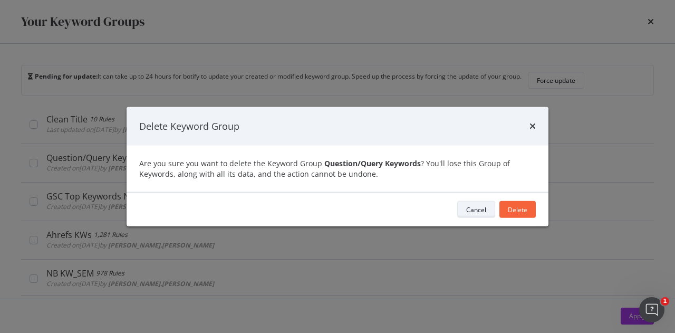
click at [469, 209] on div "Cancel" at bounding box center [476, 209] width 20 height 9
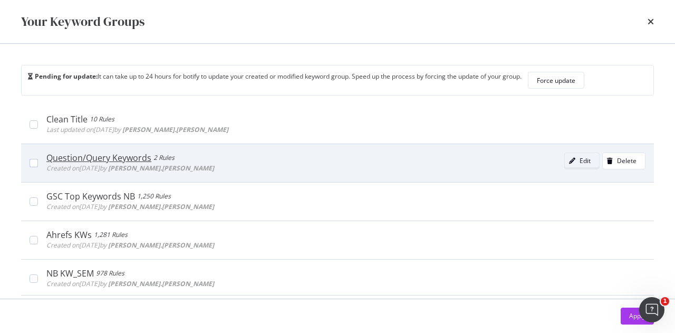
click at [565, 159] on div "modal" at bounding box center [572, 161] width 15 height 6
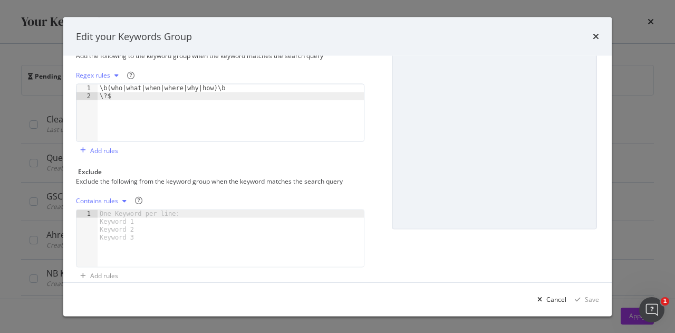
scroll to position [158, 0]
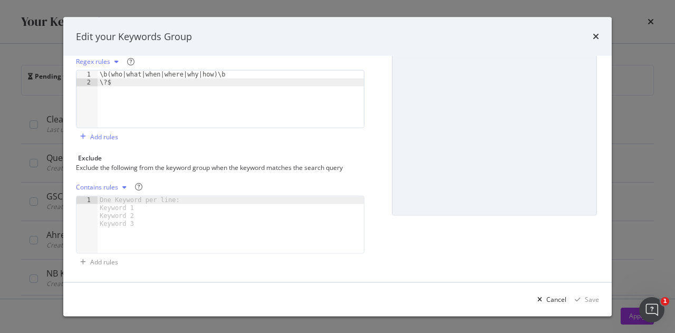
click at [115, 185] on div "Contains rules" at bounding box center [97, 186] width 42 height 6
click at [111, 244] on div "Regex rules" at bounding box center [112, 238] width 62 height 13
click at [134, 197] on div "modal" at bounding box center [231, 232] width 266 height 73
paste textarea "Cursor at row 1"
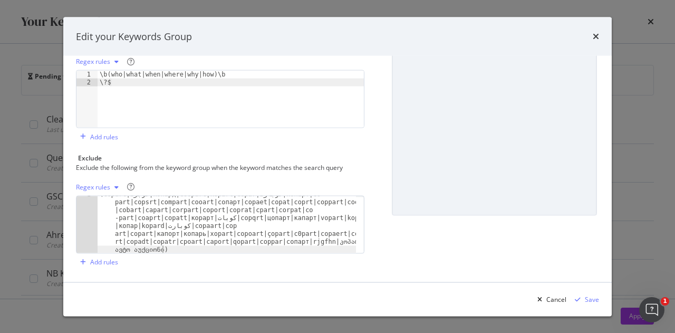
scroll to position [5, 0]
click at [590, 298] on div "Save" at bounding box center [592, 298] width 14 height 9
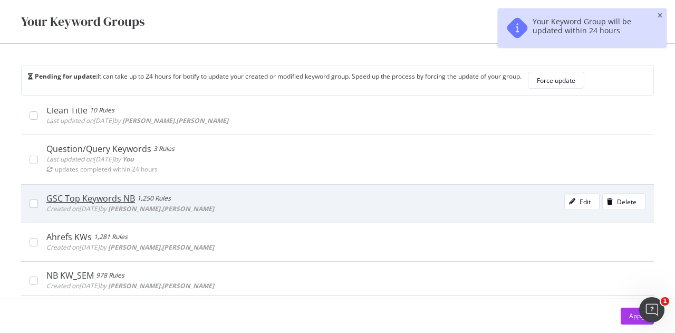
scroll to position [263, 0]
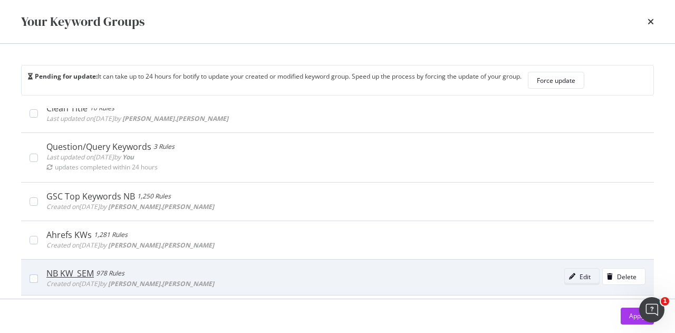
click at [569, 276] on icon "modal" at bounding box center [572, 276] width 6 height 6
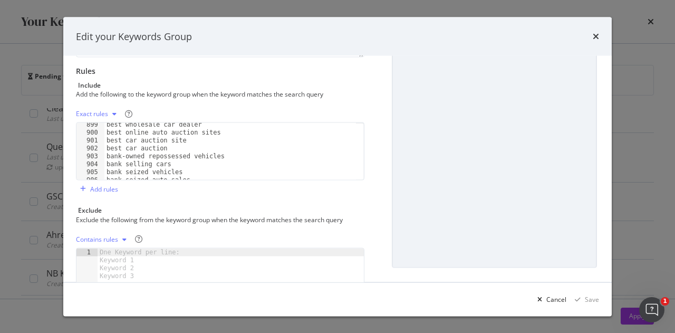
scroll to position [7676, 0]
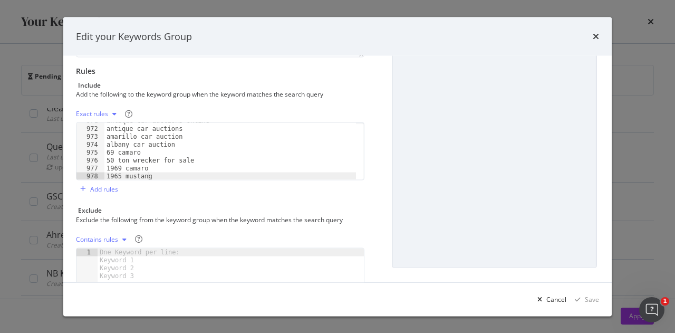
click at [159, 250] on div "One Keyword per line: Keyword 1 Keyword 2 Keyword 3" at bounding box center [142, 264] width 88 height 32
click at [104, 237] on div "Contains rules" at bounding box center [97, 239] width 42 height 6
click at [99, 289] on div "Regex rules" at bounding box center [106, 290] width 34 height 9
click at [147, 248] on div "modal" at bounding box center [231, 284] width 266 height 73
paste textarea "Cursor at row 1"
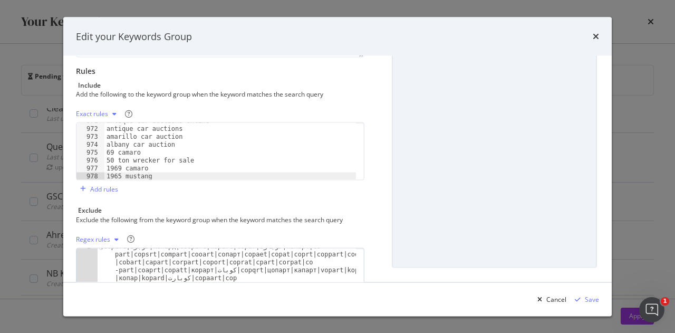
scroll to position [158, 0]
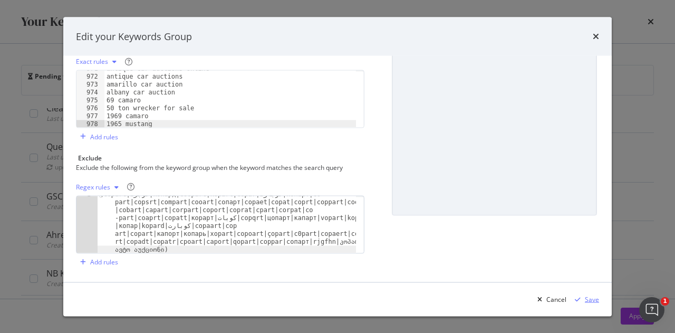
click at [593, 297] on div "Save" at bounding box center [592, 298] width 14 height 9
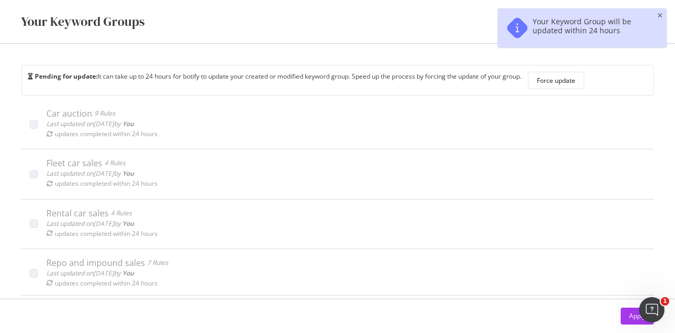
scroll to position [0, 0]
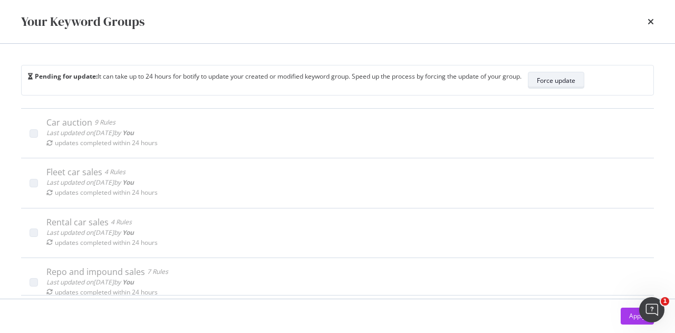
click at [546, 78] on div "Force update" at bounding box center [556, 80] width 38 height 9
